Goal: Task Accomplishment & Management: Use online tool/utility

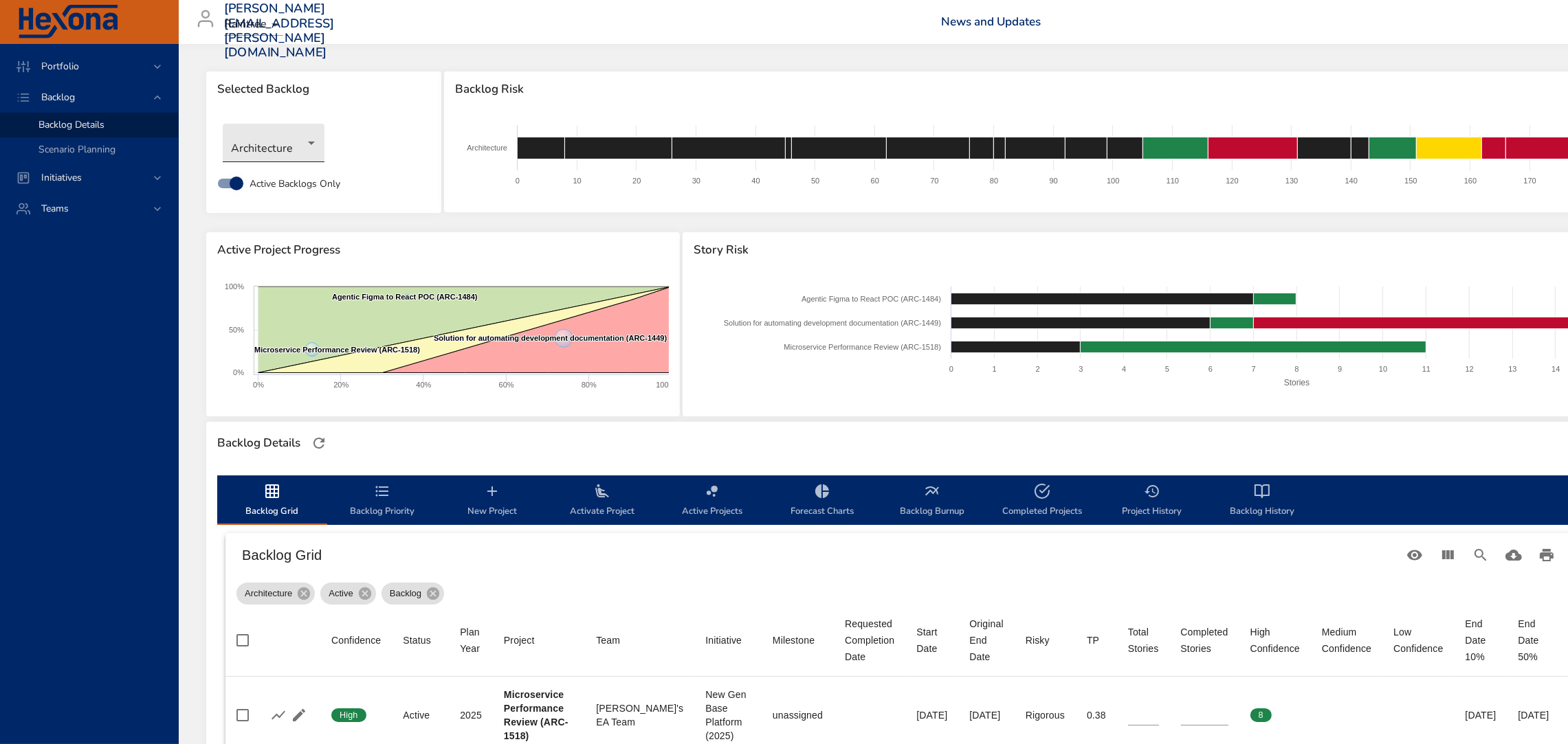
click at [307, 151] on body "Portfolio Backlog Backlog Details Scenario Planning Initiatives Teams [PERSON_N…" at bounding box center [784, 372] width 1568 height 744
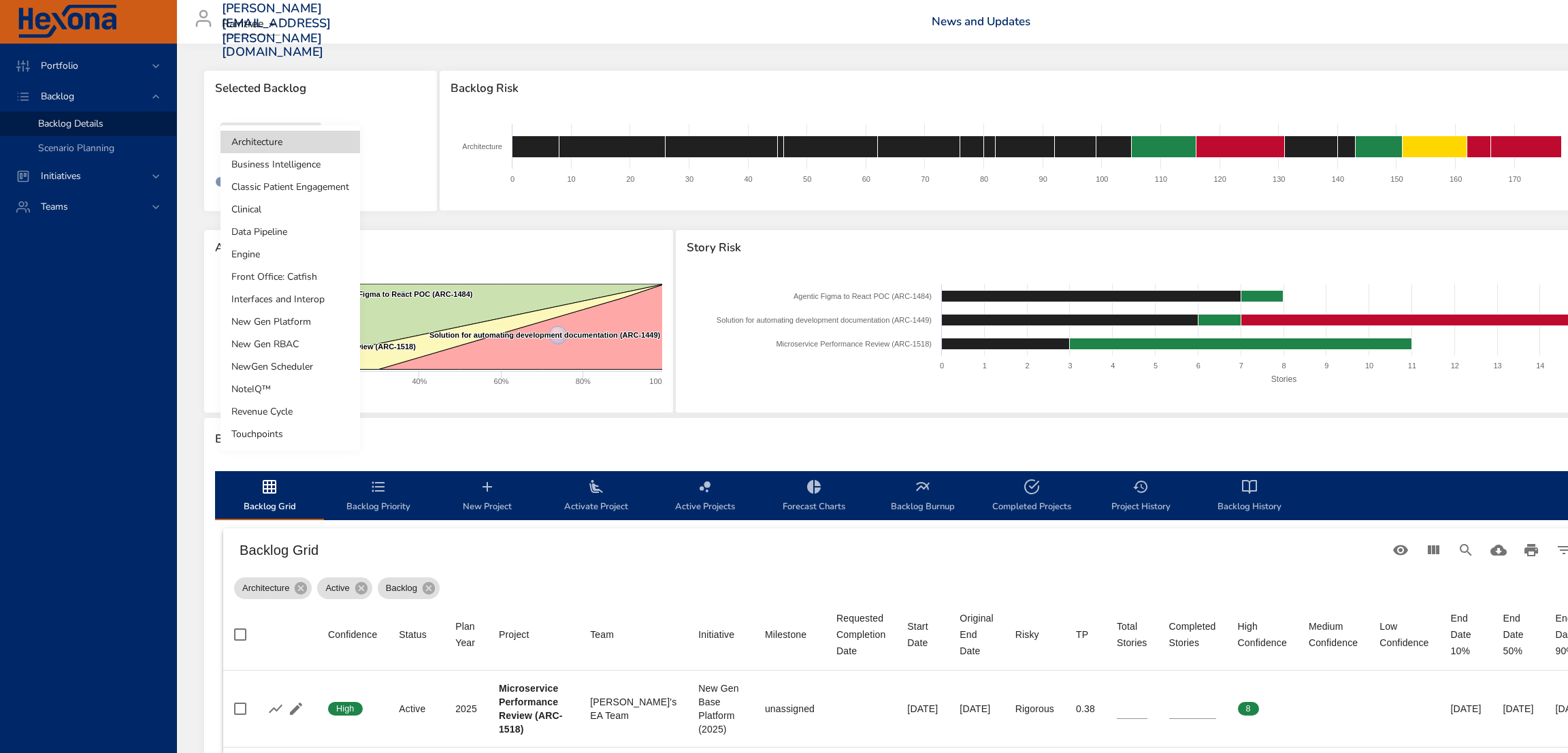
click at [294, 359] on li "NewGen Scheduler" at bounding box center [290, 366] width 139 height 22
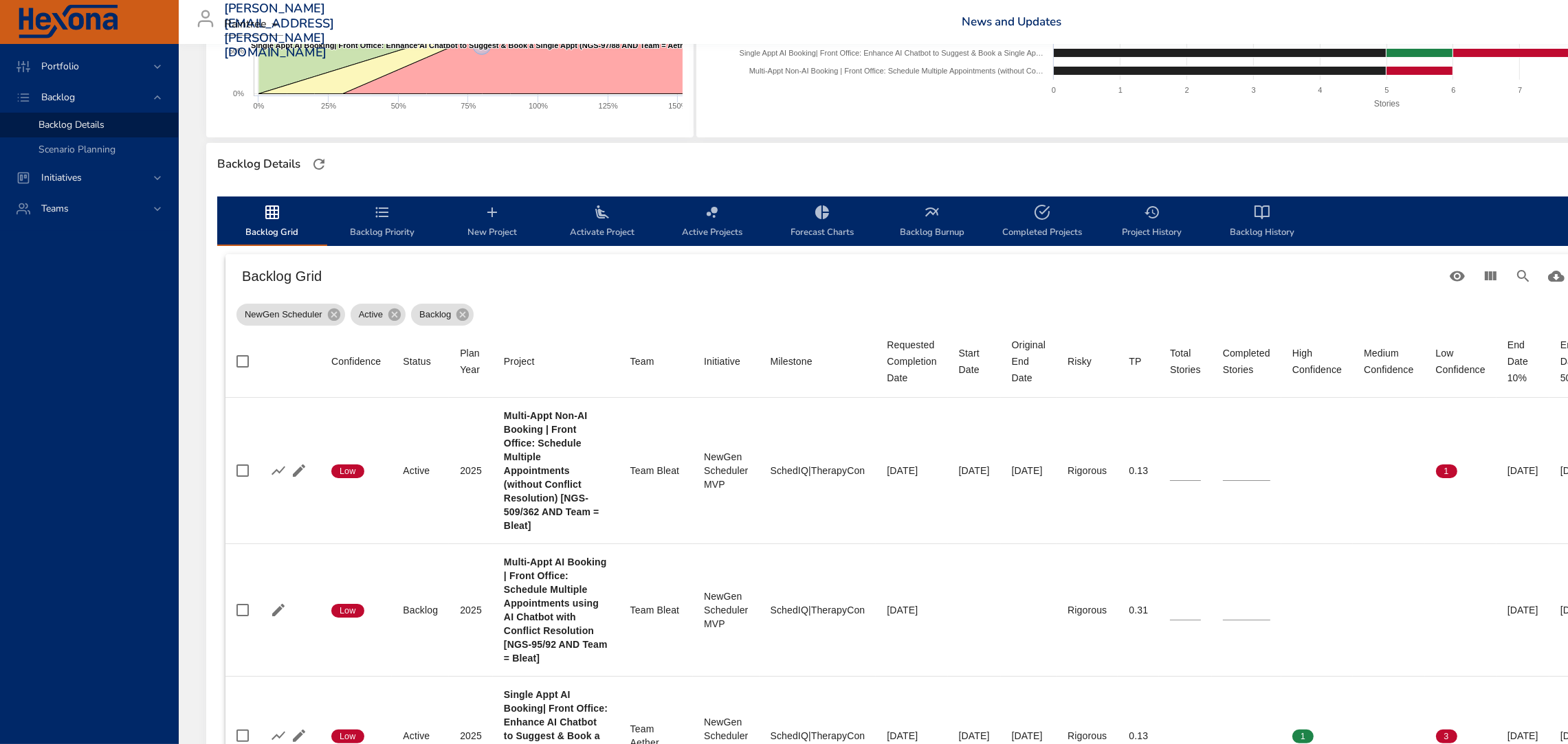
scroll to position [273, 0]
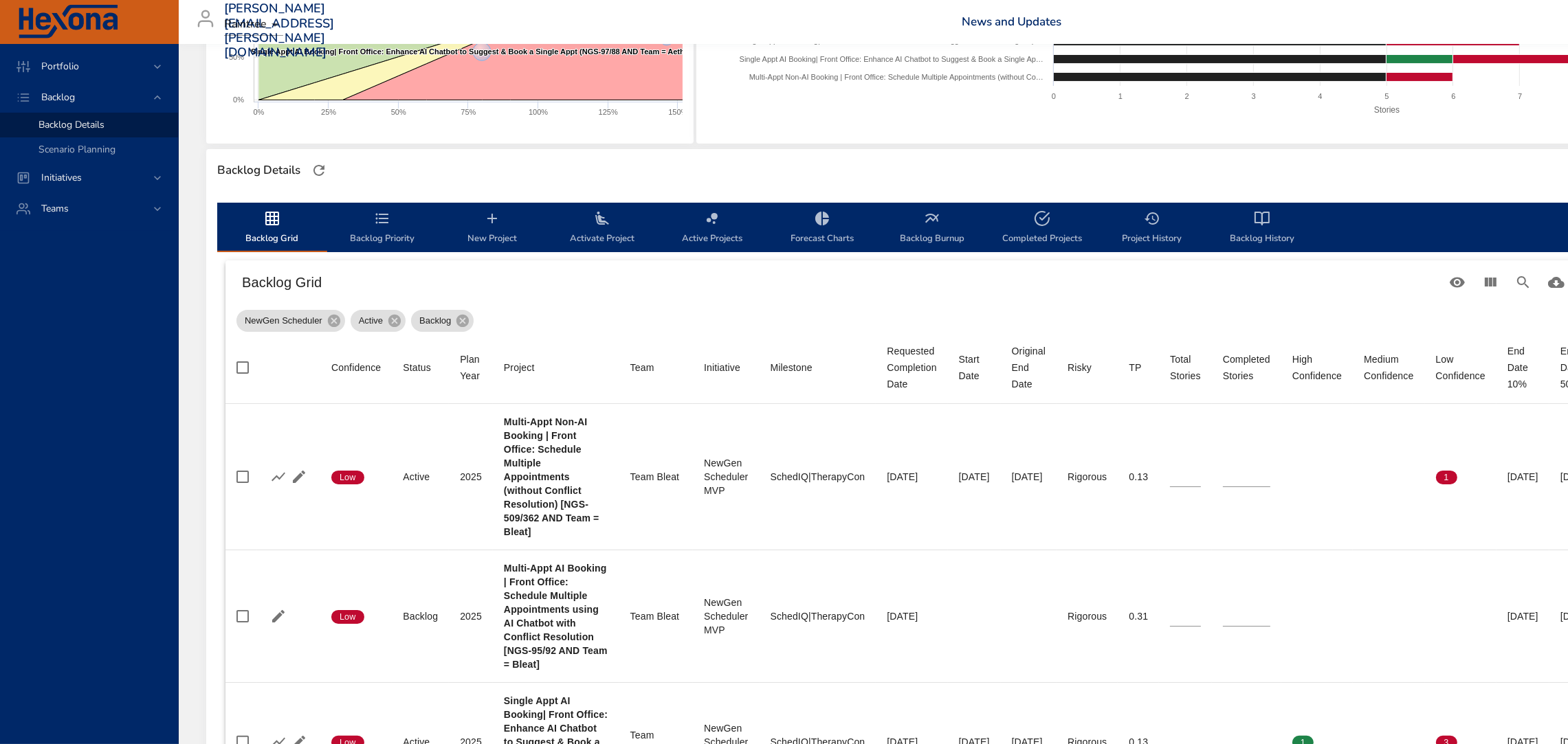
click at [600, 237] on span "Activate Project" at bounding box center [602, 228] width 94 height 37
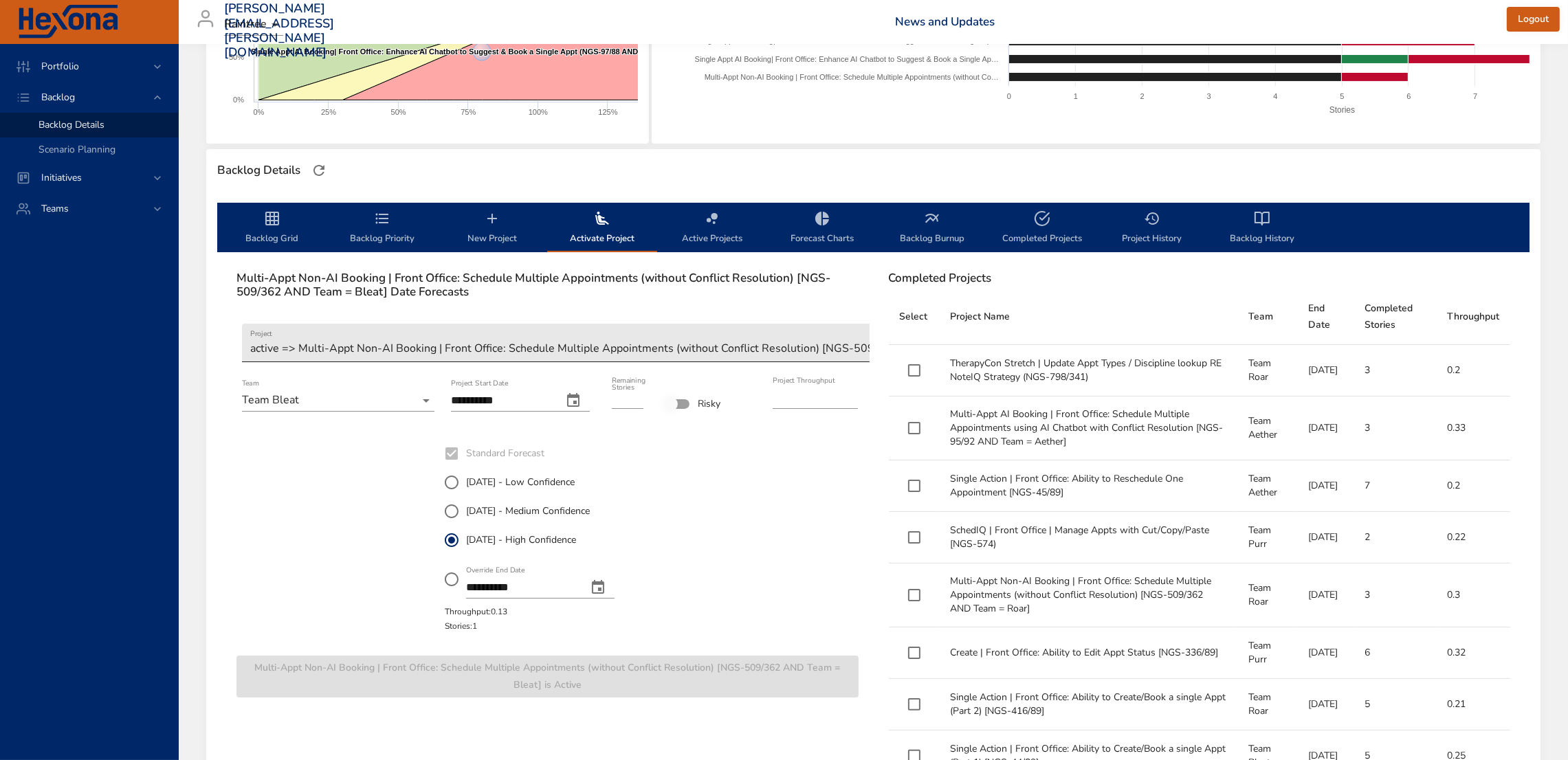
click at [549, 344] on body "Portfolio Backlog Backlog Details Scenario Planning Initiatives Teams [PERSON_N…" at bounding box center [784, 107] width 1568 height 760
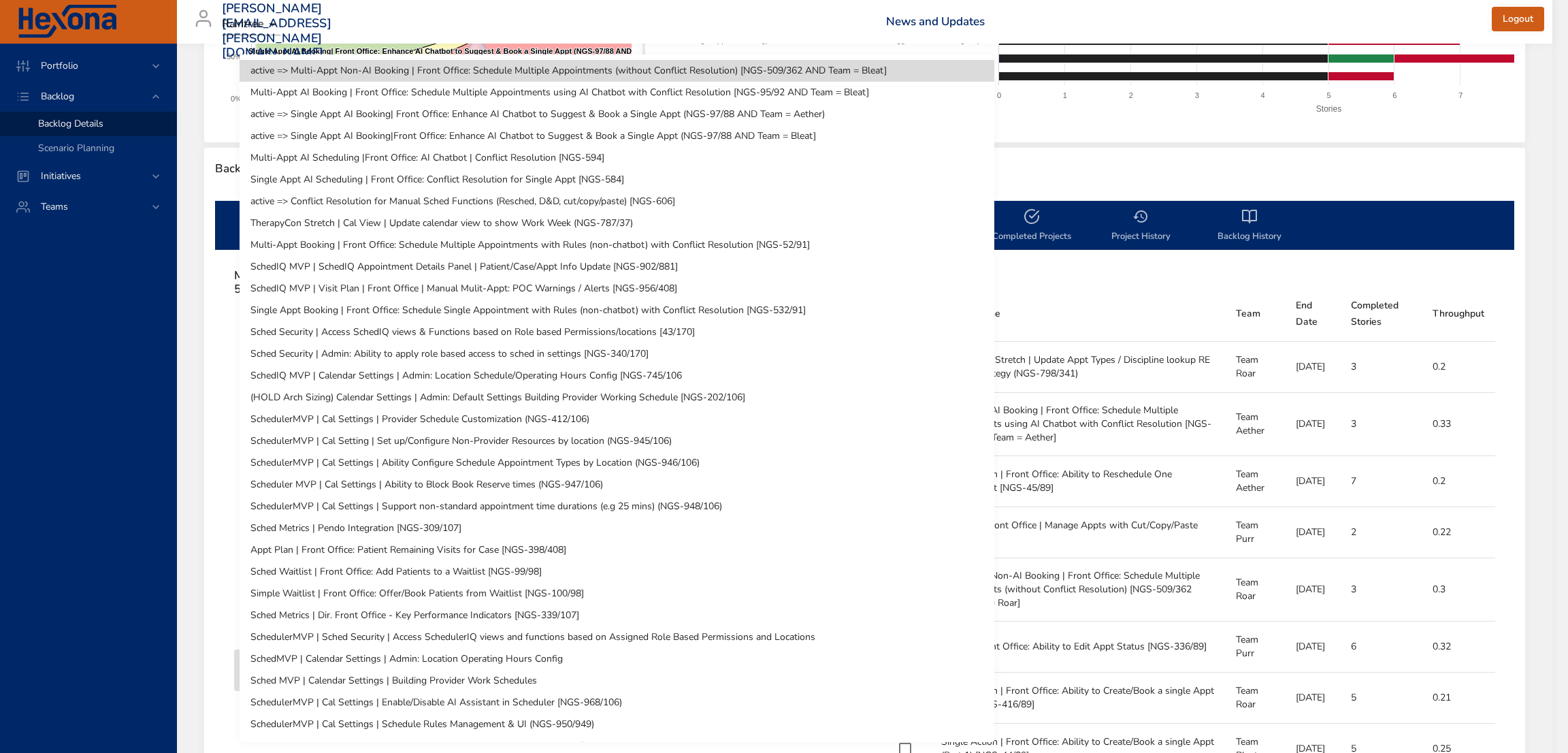
click at [601, 230] on li "TherapyCon Stretch | Cal View | Update calendar view to show Work Week (NGS-787…" at bounding box center [616, 223] width 755 height 22
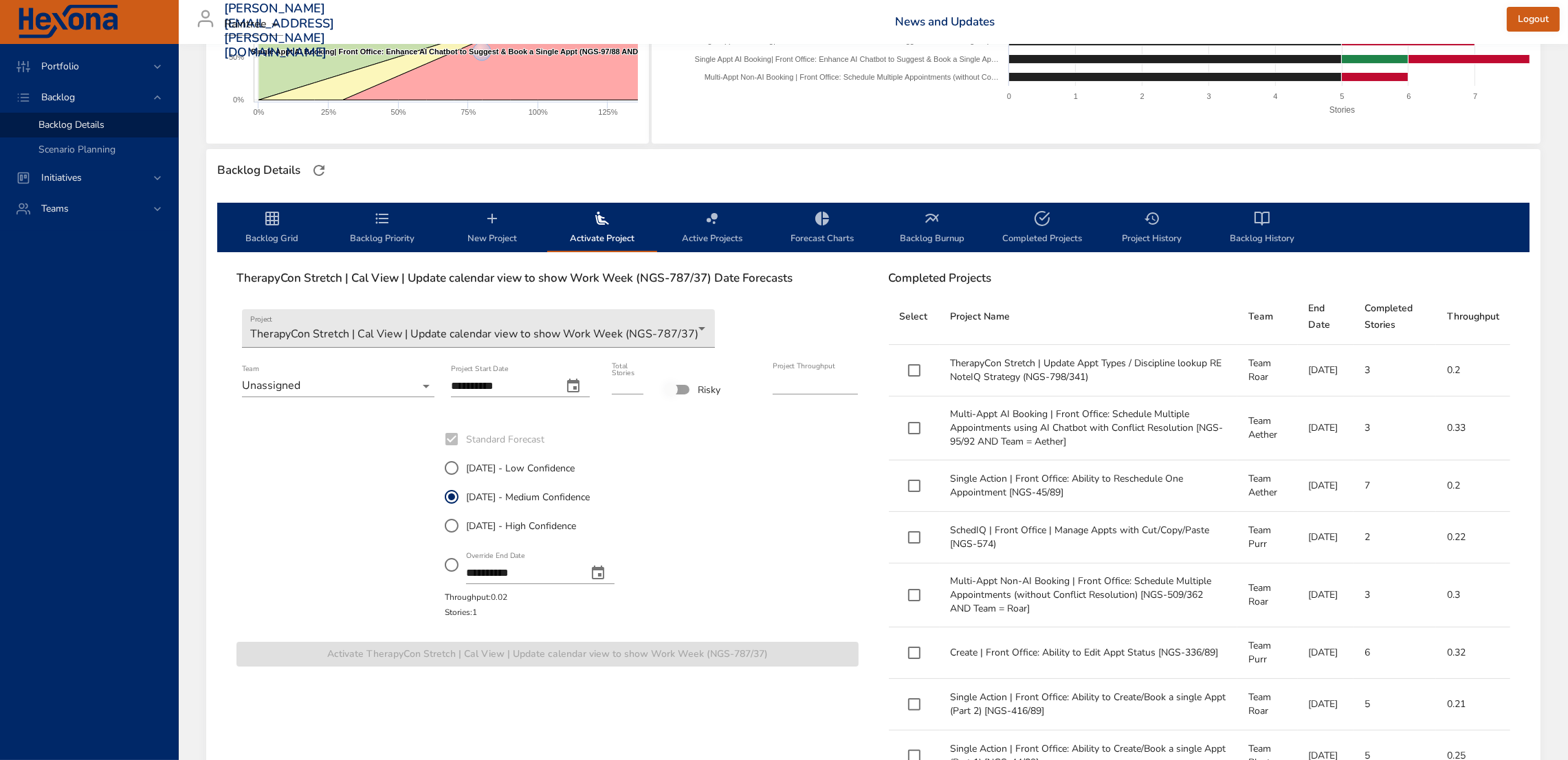
click at [423, 383] on body "Portfolio Backlog Backlog Details Scenario Planning Initiatives Teams [PERSON_N…" at bounding box center [784, 107] width 1568 height 760
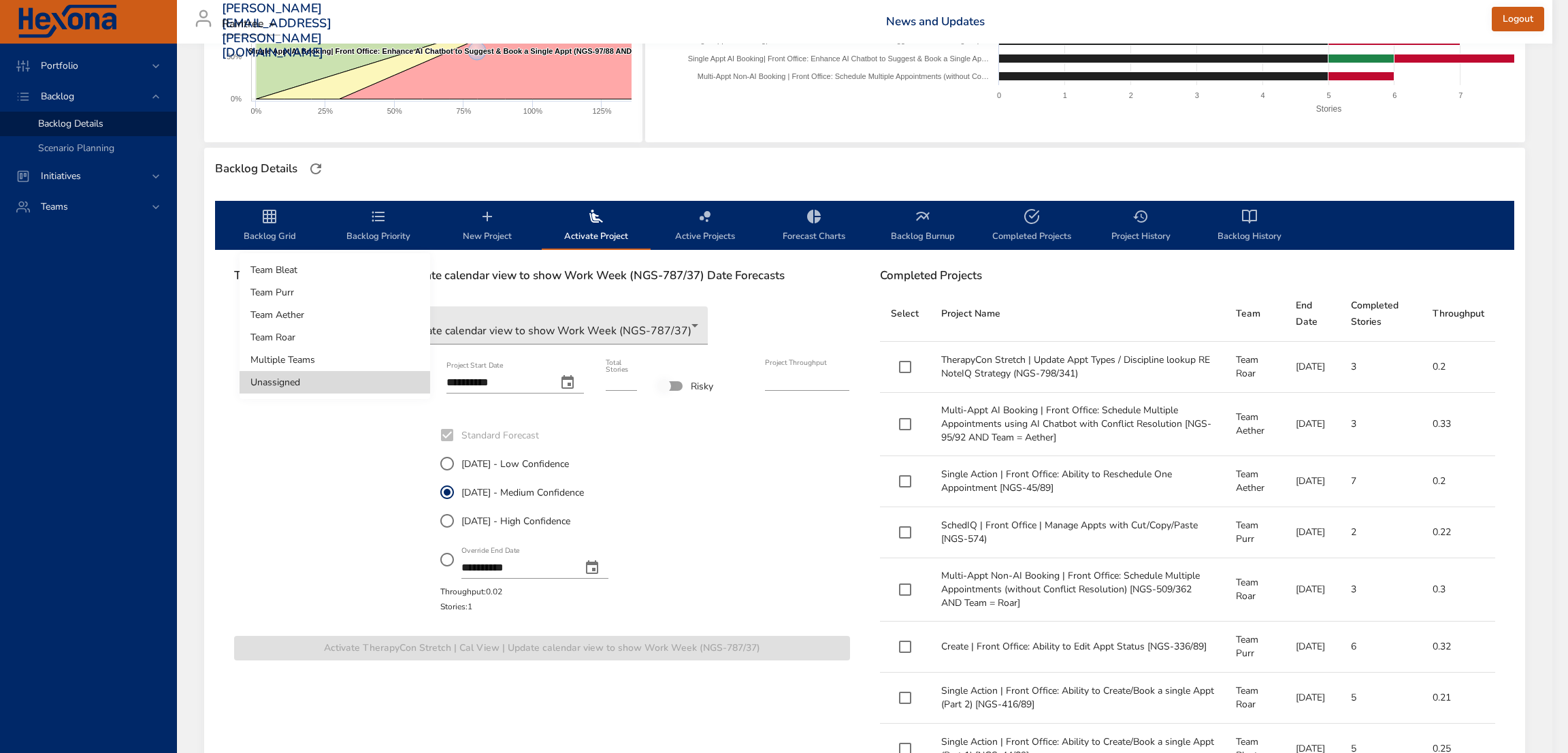
click at [347, 292] on li "Team Purr" at bounding box center [334, 292] width 191 height 22
type input "****"
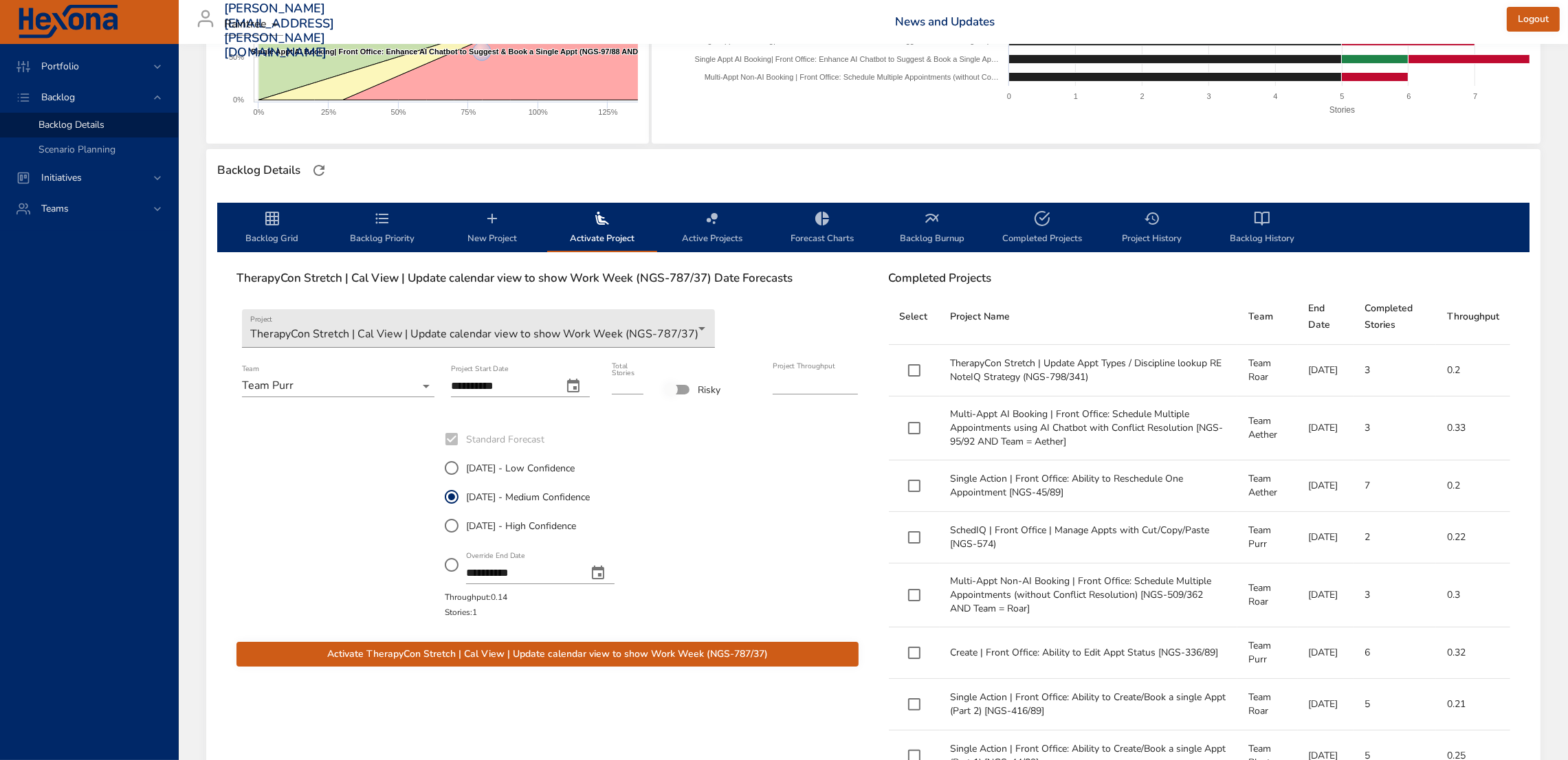
click at [788, 655] on span "Activate TherapyCon Stretch | Cal View | Update calendar view to show Work Week…" at bounding box center [547, 654] width 600 height 17
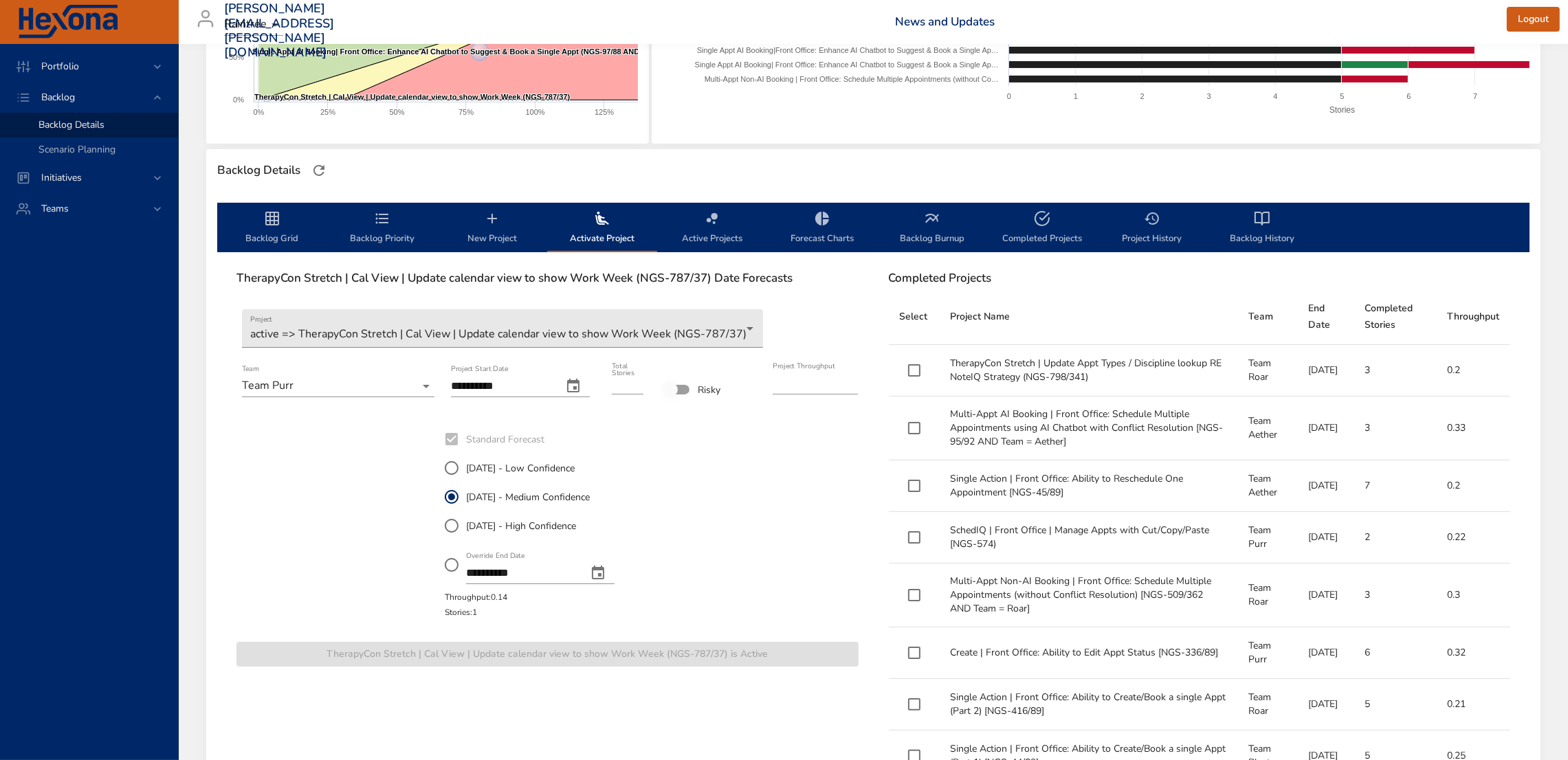
click at [357, 220] on span "Backlog Priority" at bounding box center [382, 228] width 94 height 37
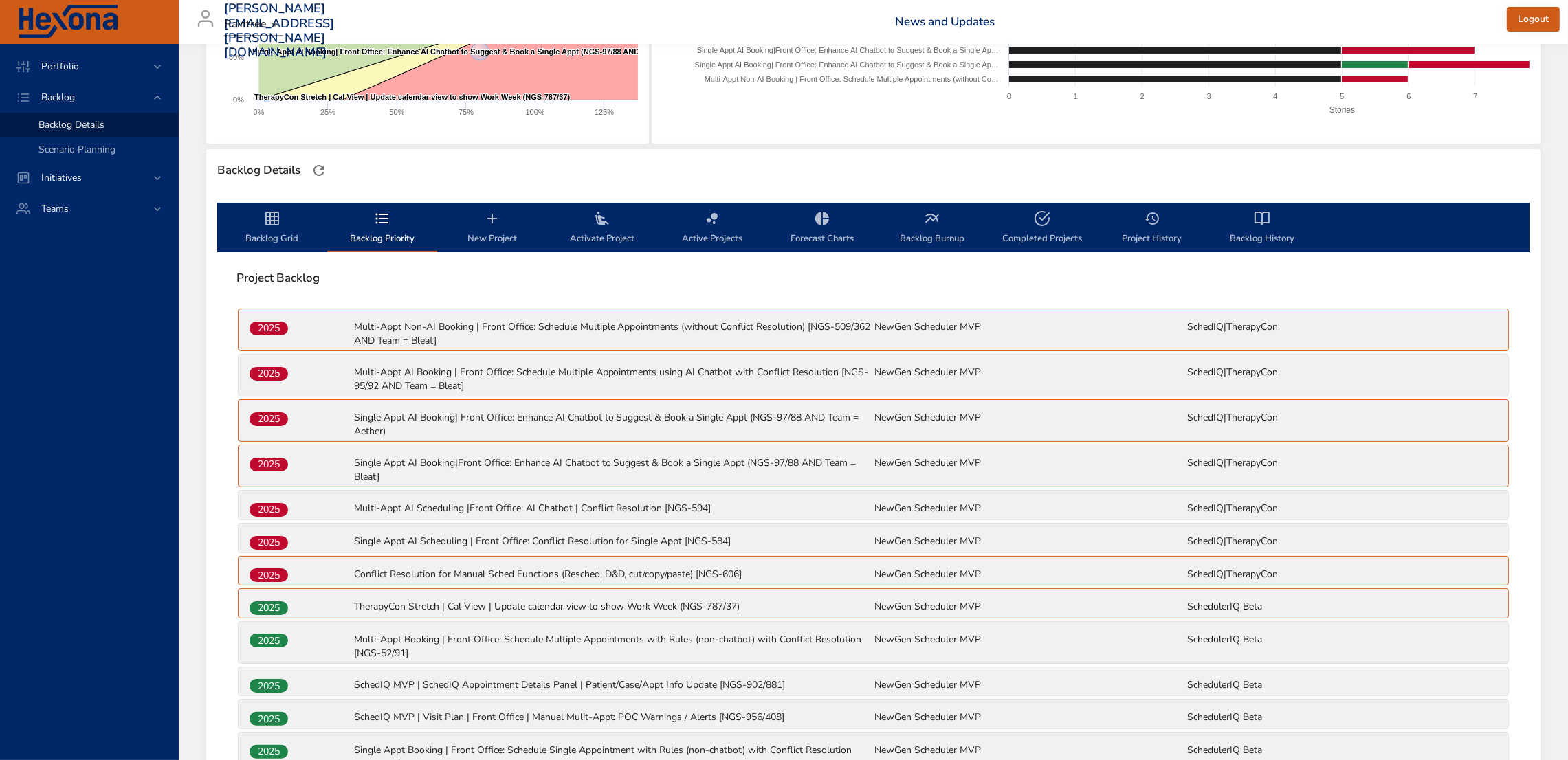
click at [270, 223] on icon "backlog-tab" at bounding box center [272, 218] width 14 height 14
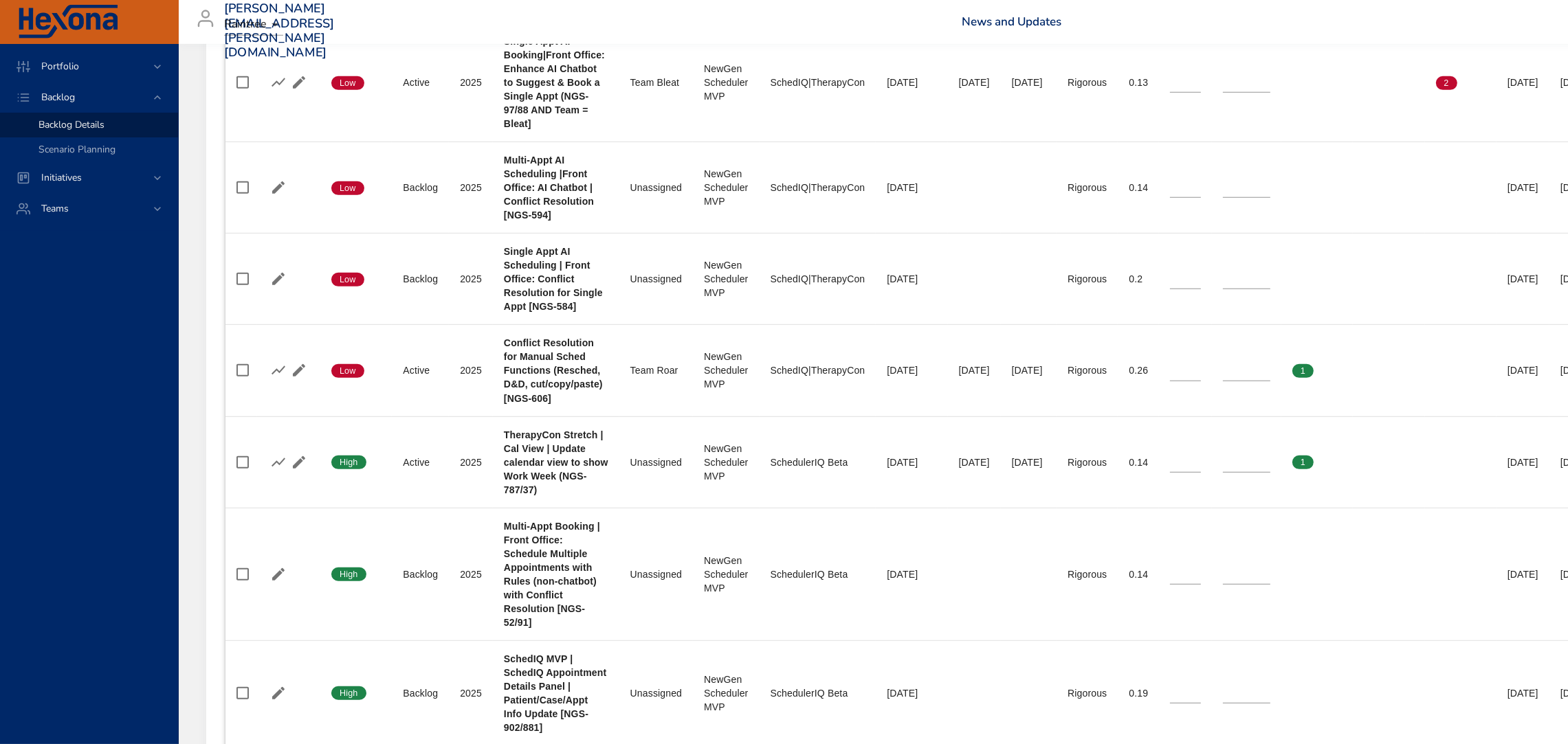
scroll to position [1058, 0]
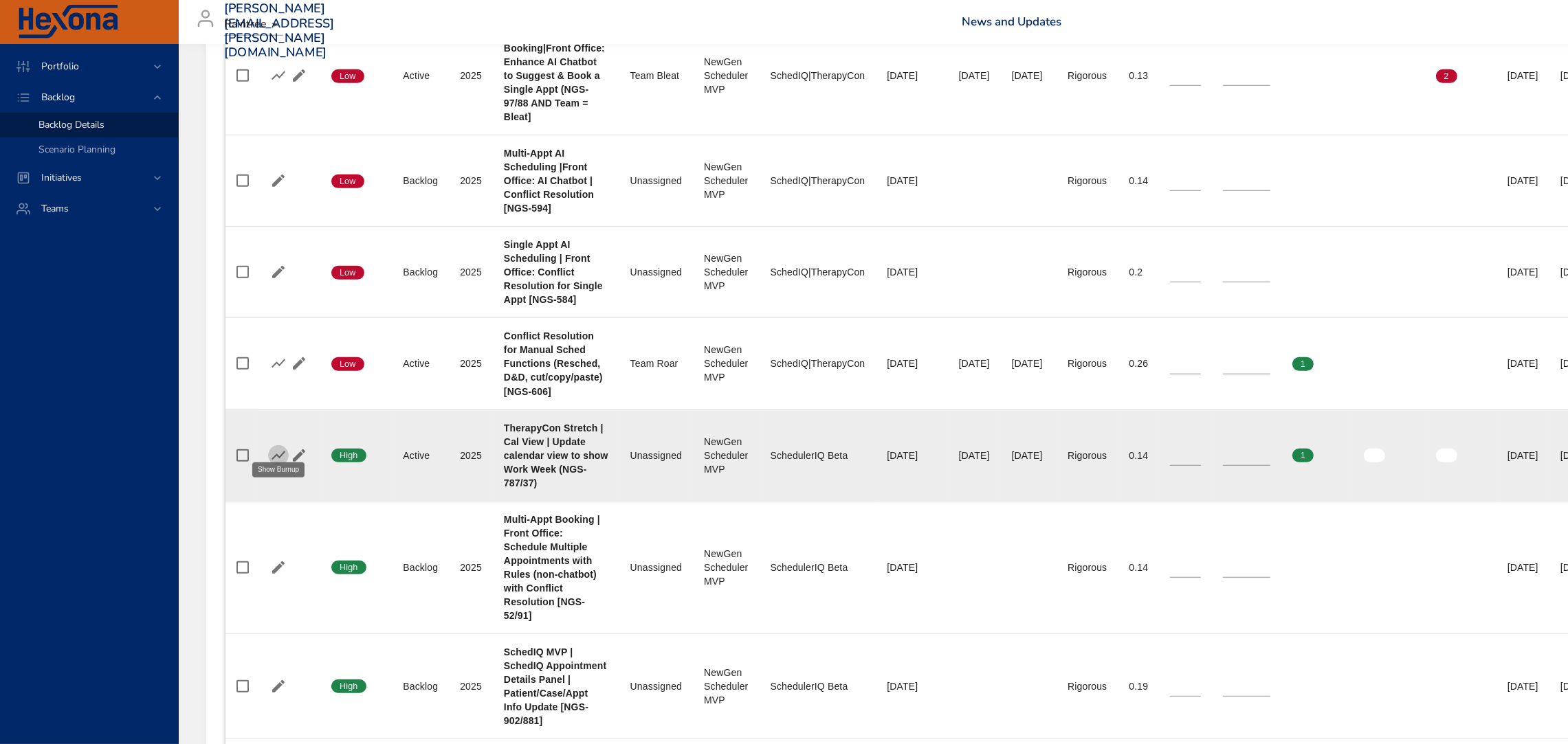
click at [275, 447] on icon "button" at bounding box center [278, 455] width 17 height 17
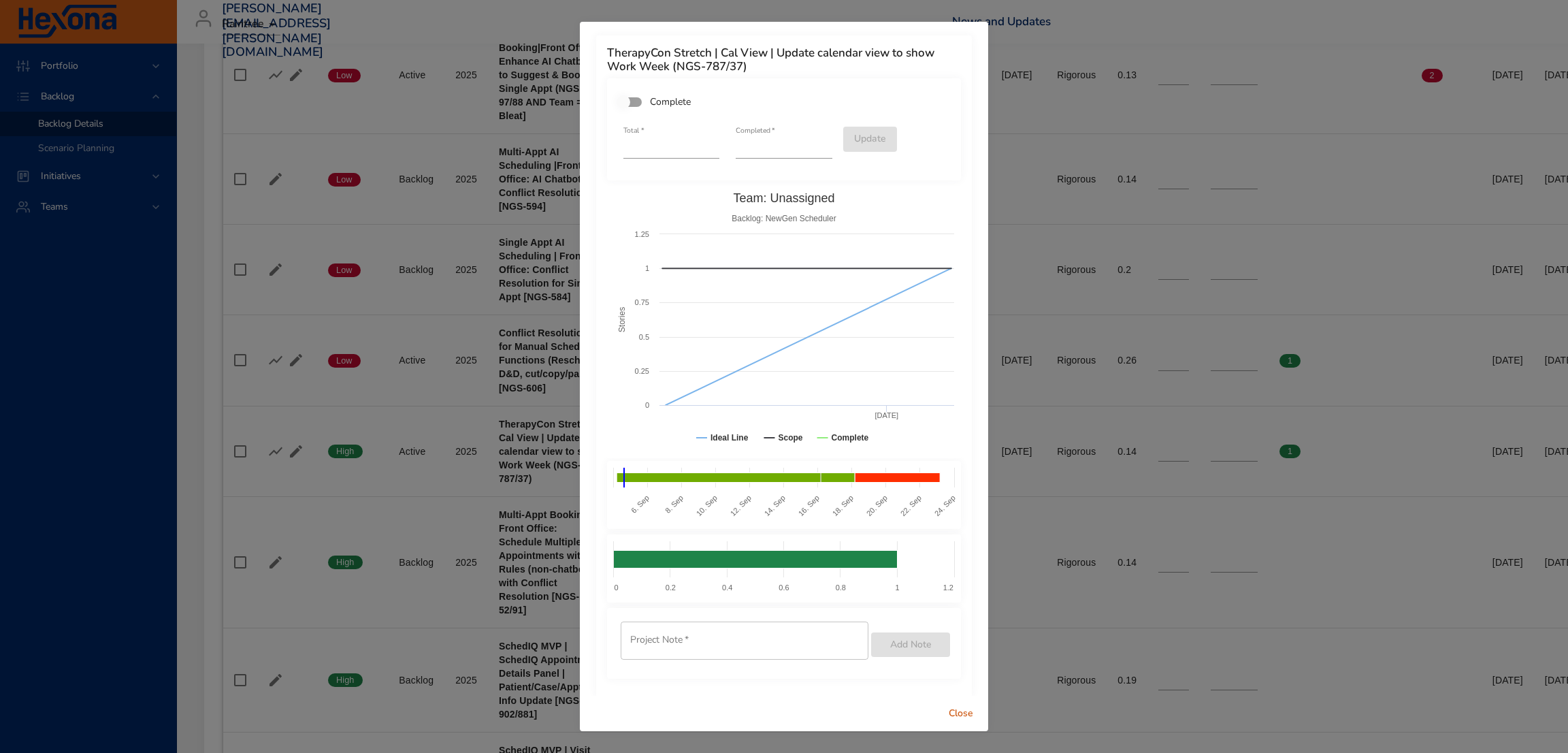
type input "*"
click at [814, 144] on input "*" at bounding box center [784, 148] width 96 height 22
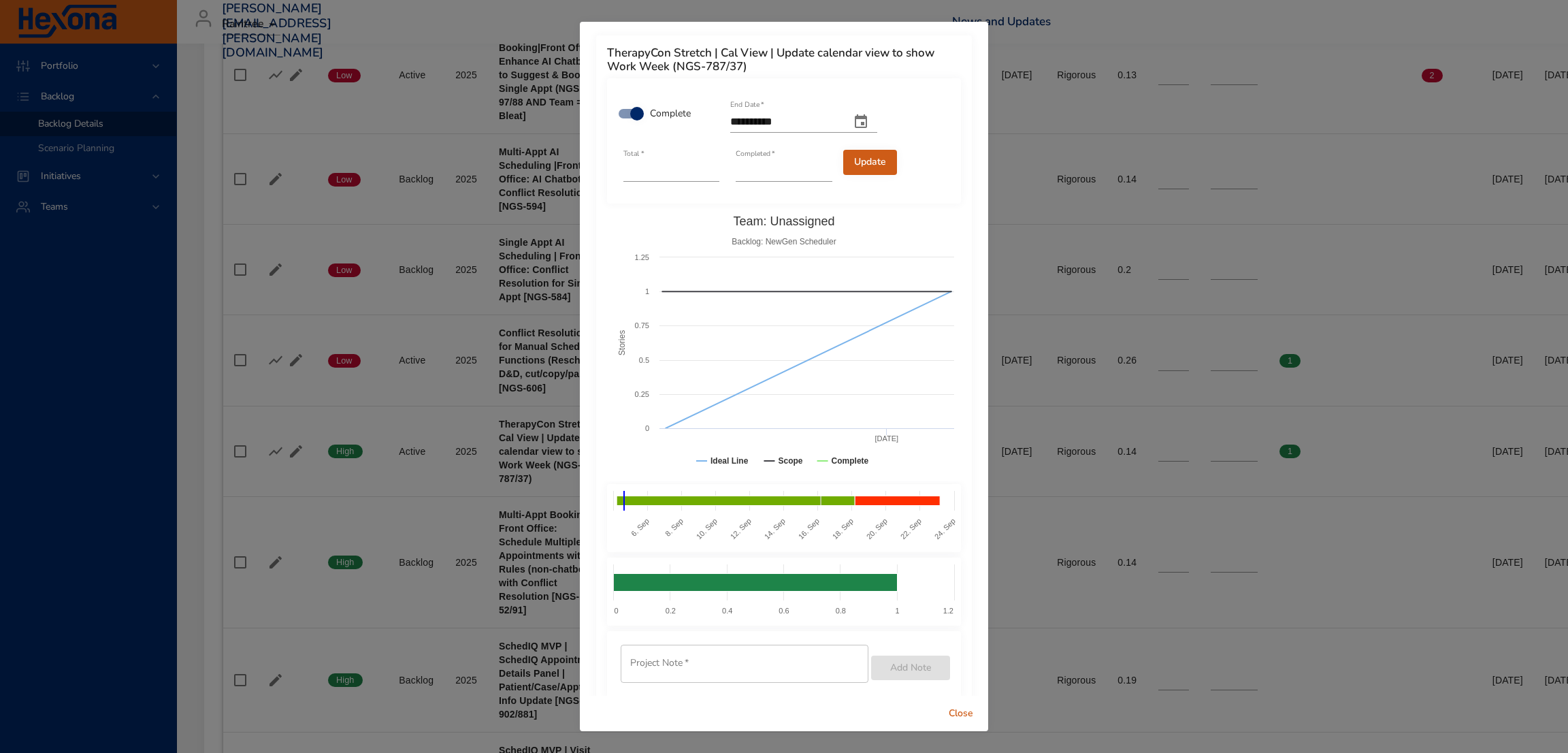
click at [882, 157] on button "Update" at bounding box center [870, 162] width 54 height 25
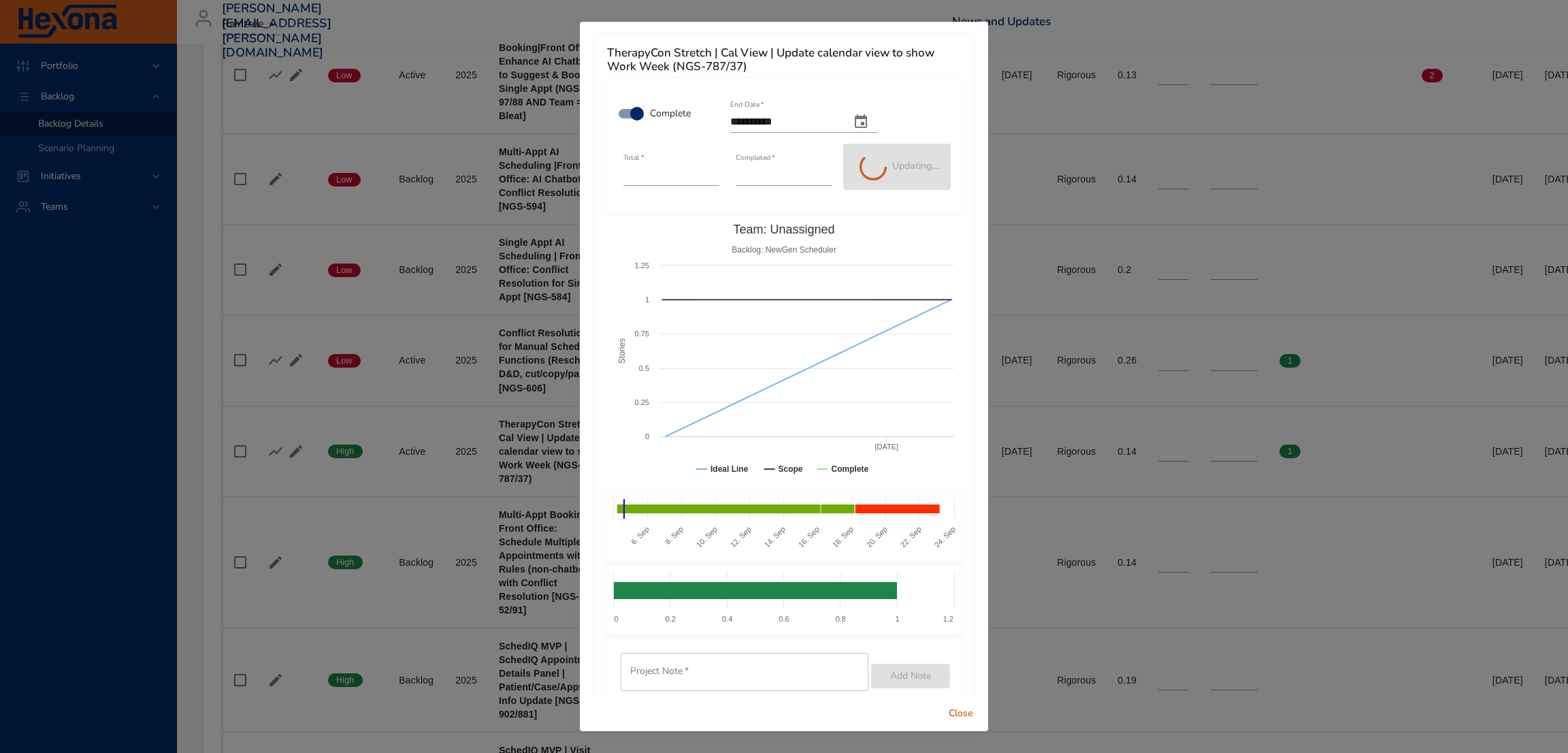
type input "*"
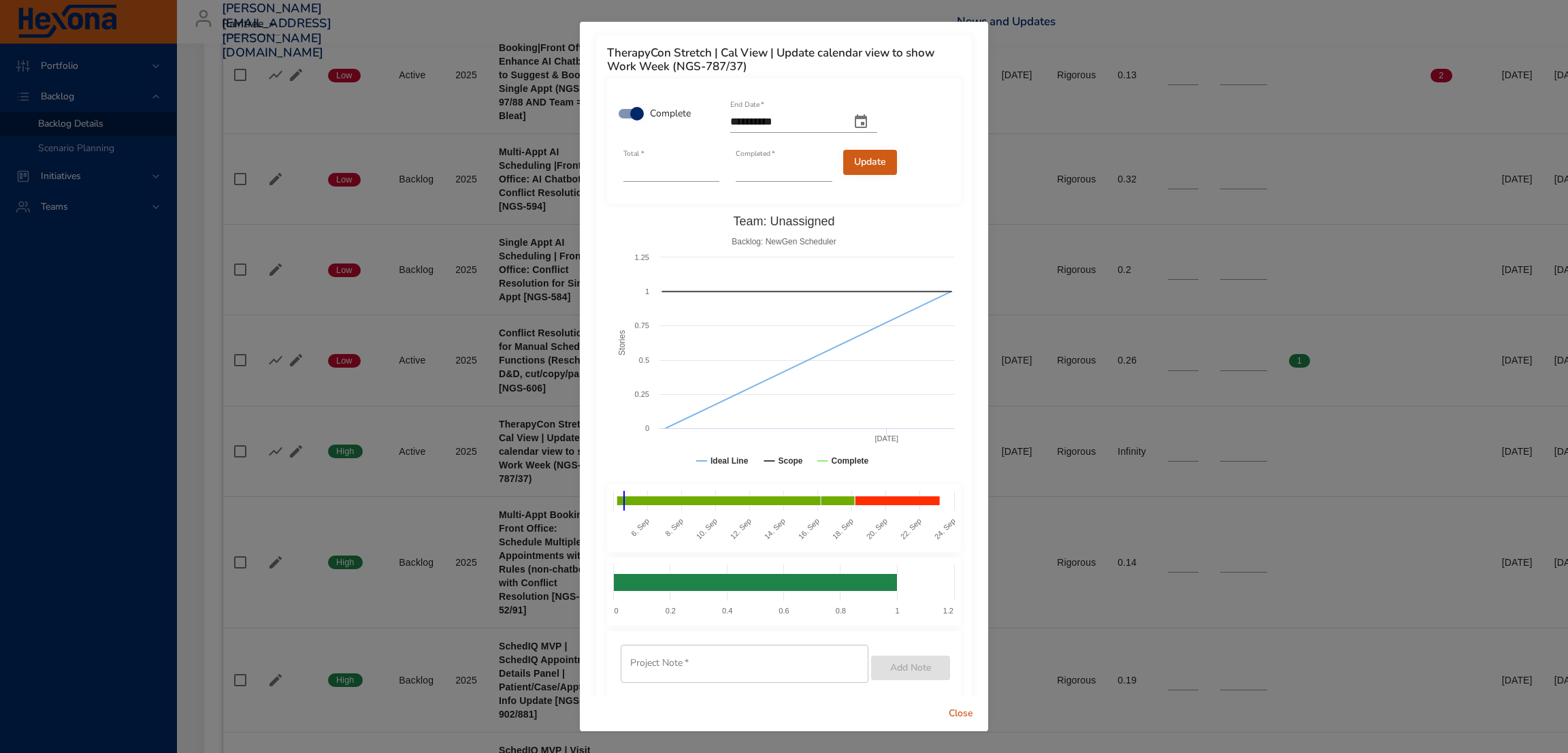
click at [962, 707] on span "Close" at bounding box center [961, 713] width 33 height 17
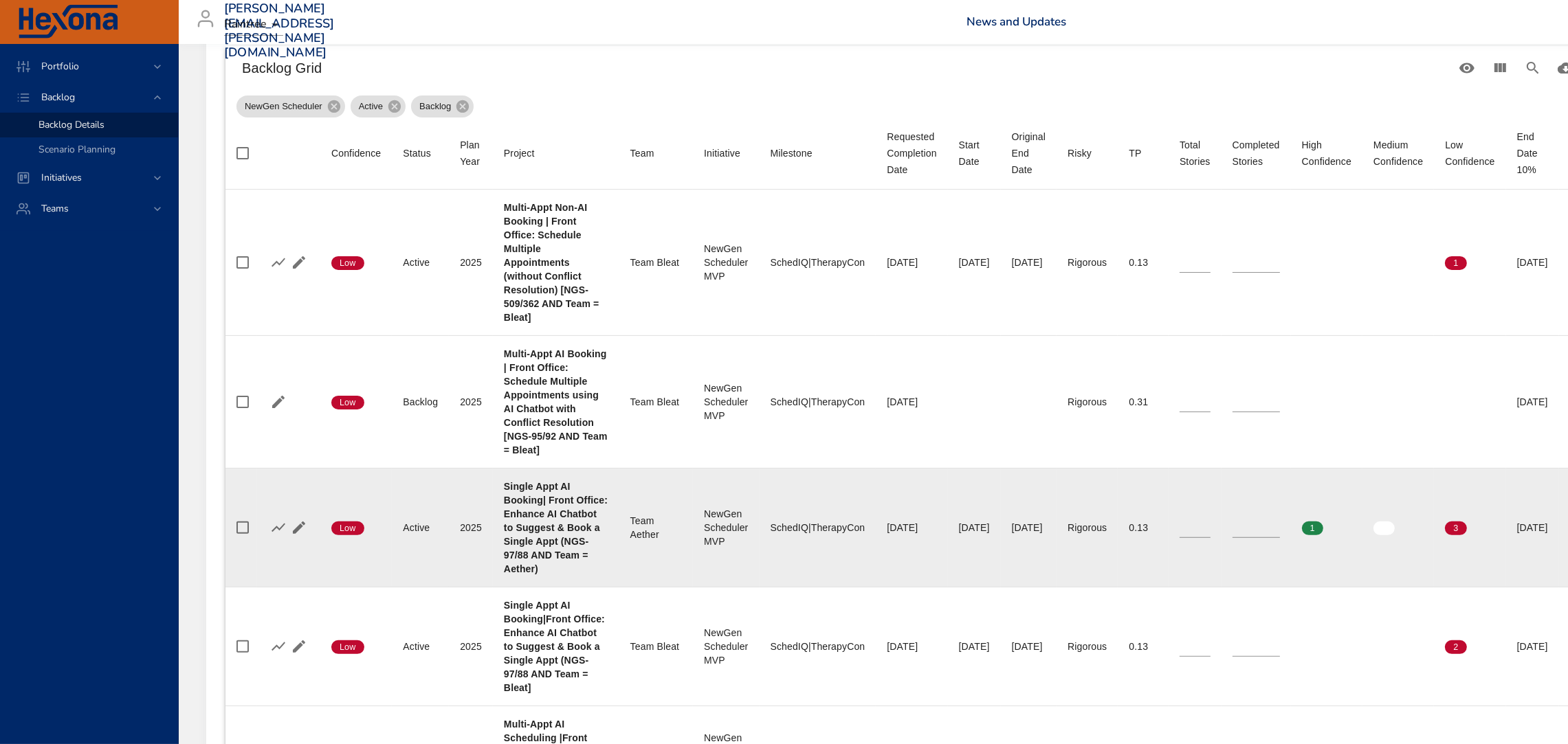
scroll to position [567, 0]
